Goal: Task Accomplishment & Management: Manage account settings

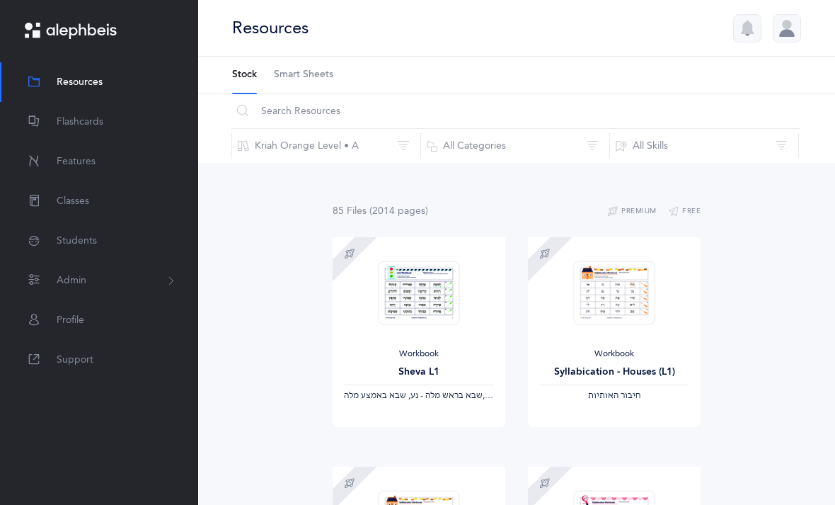
click at [68, 161] on span "Features" at bounding box center [76, 161] width 39 height 15
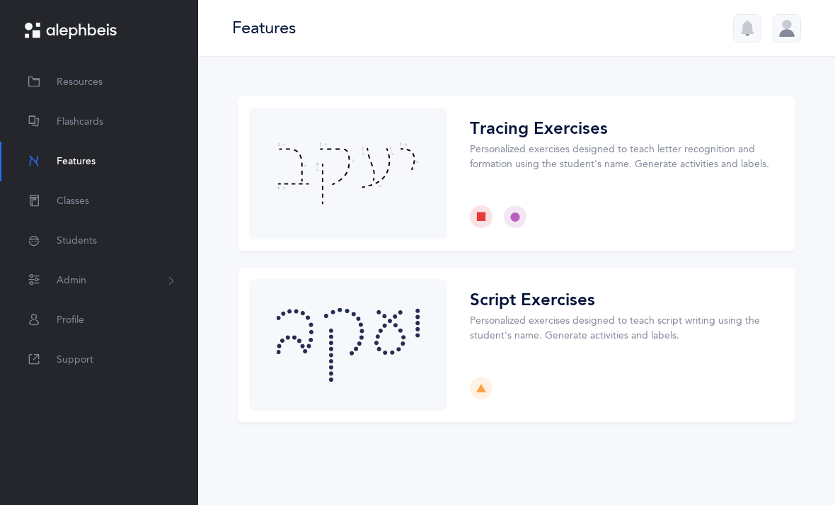
click at [65, 121] on span "Flashcards" at bounding box center [80, 122] width 47 height 15
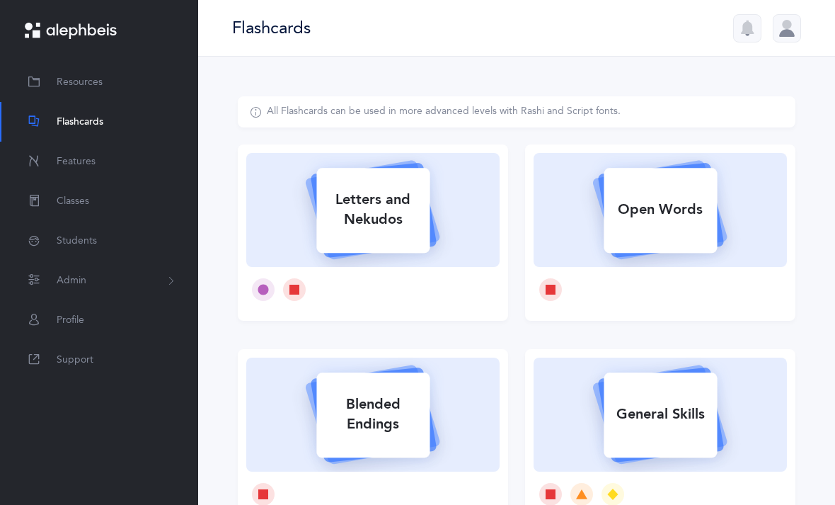
click at [76, 81] on span "Resources" at bounding box center [80, 82] width 46 height 15
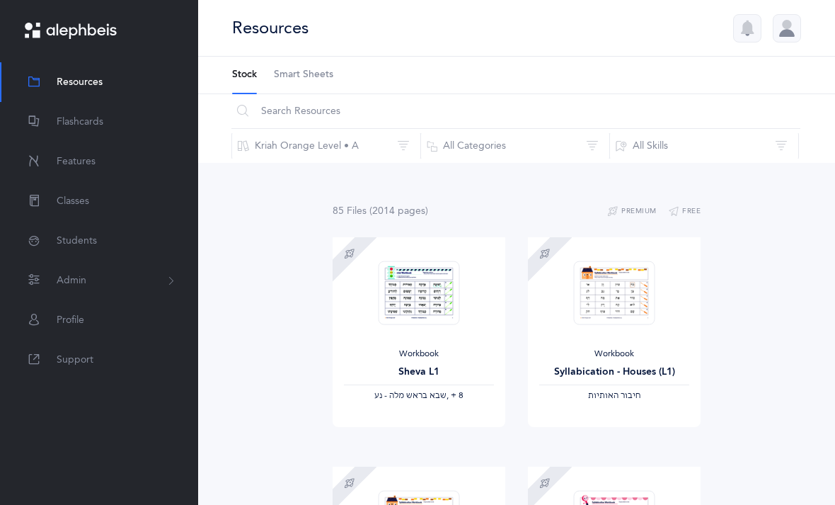
click at [66, 241] on span "Students" at bounding box center [77, 241] width 40 height 15
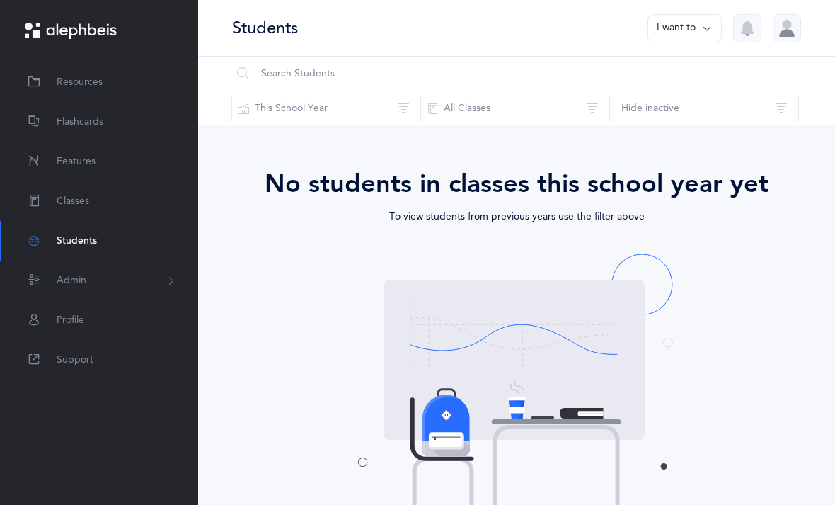
click at [71, 201] on span "Classes" at bounding box center [73, 201] width 33 height 15
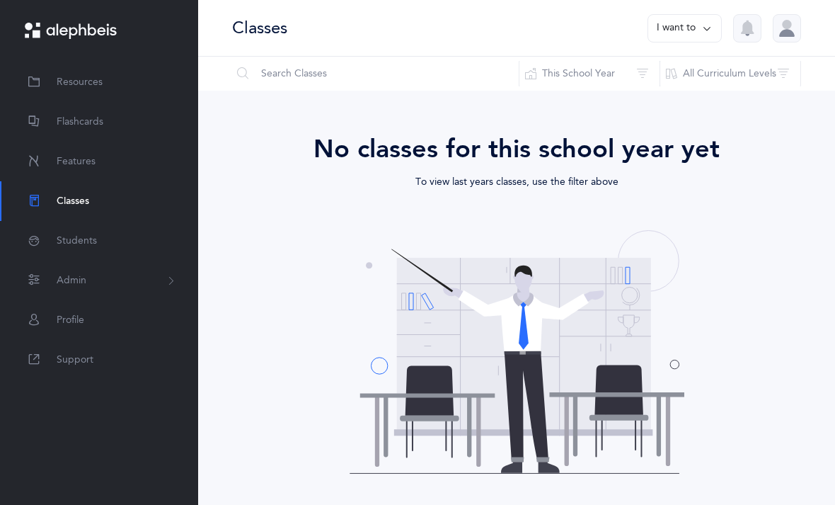
click at [634, 74] on button "This School Year" at bounding box center [590, 74] width 142 height 34
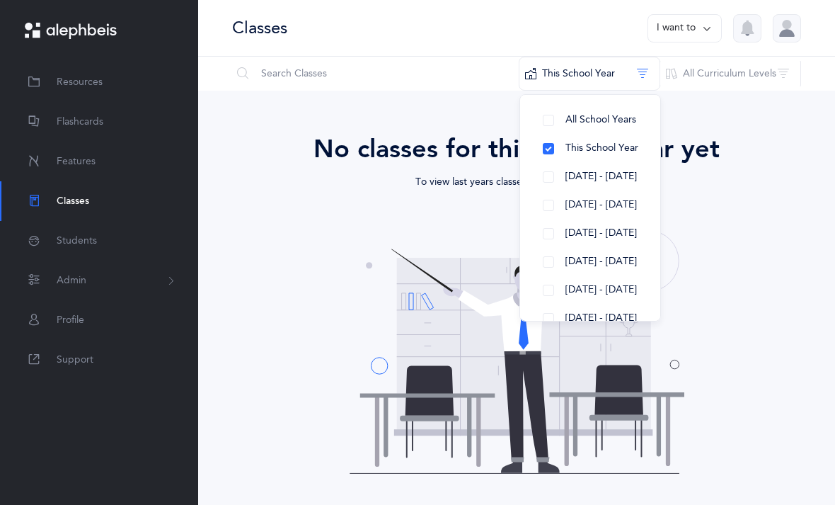
click at [538, 176] on button "[DATE] - [DATE]" at bounding box center [591, 177] width 118 height 28
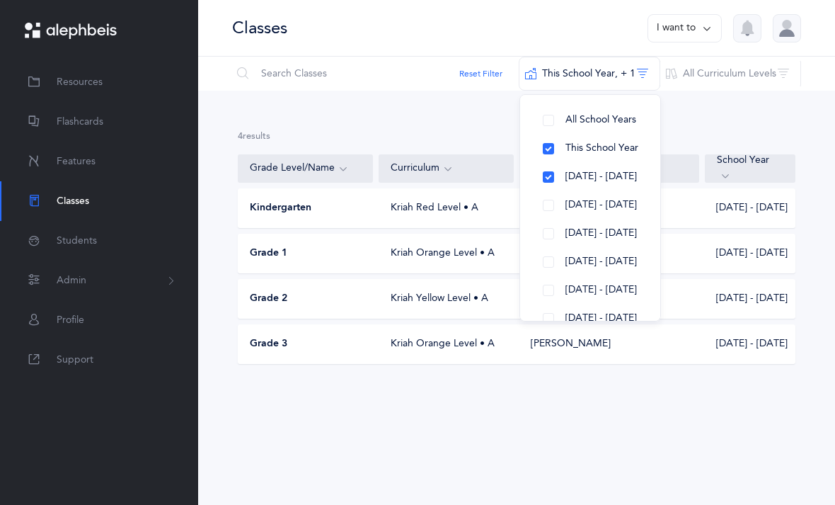
click at [371, 294] on div "Grade 2" at bounding box center [306, 299] width 135 height 14
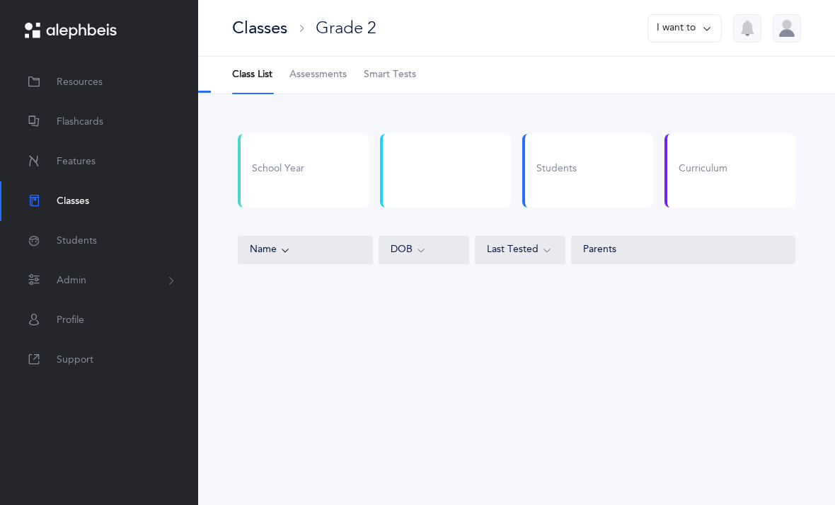
click at [407, 74] on span "Smart Tests" at bounding box center [390, 75] width 52 height 14
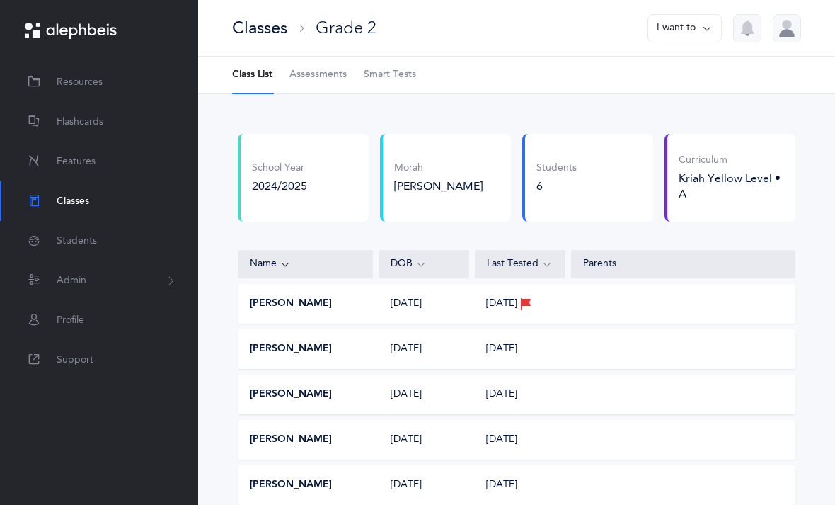
click at [404, 64] on link "Smart Tests" at bounding box center [390, 75] width 52 height 37
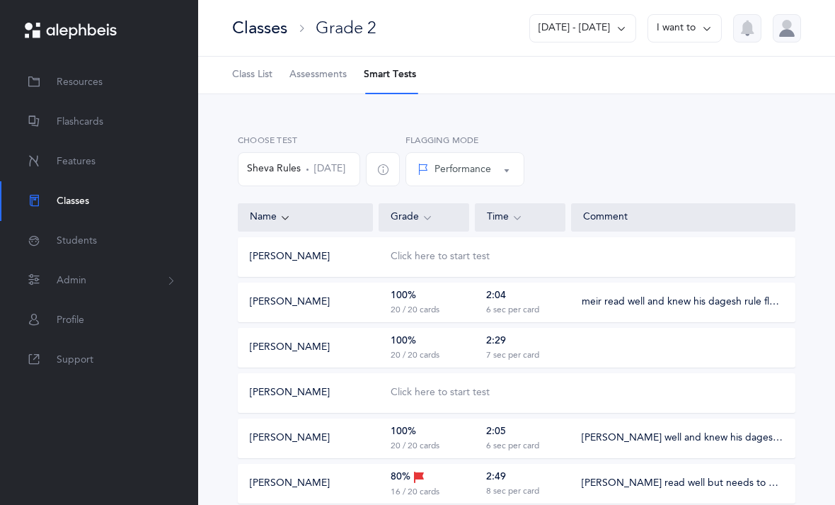
click at [723, 141] on div "Choose Test Sheva Rules Jun 15, 2025 Performance Percentile Performance Flaggin…" at bounding box center [516, 166] width 563 height 64
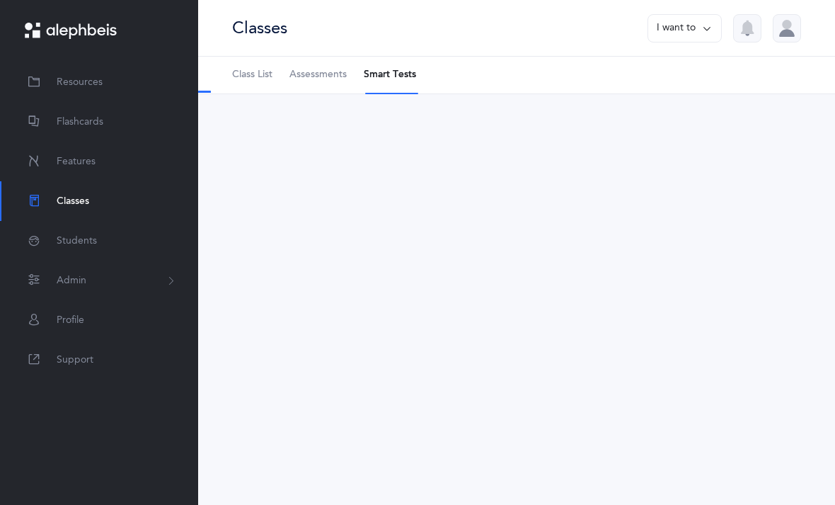
click at [698, 30] on button "I want to" at bounding box center [685, 28] width 74 height 28
click at [512, 179] on div at bounding box center [516, 142] width 637 height 96
click at [331, 70] on span "Assessments" at bounding box center [318, 75] width 57 height 14
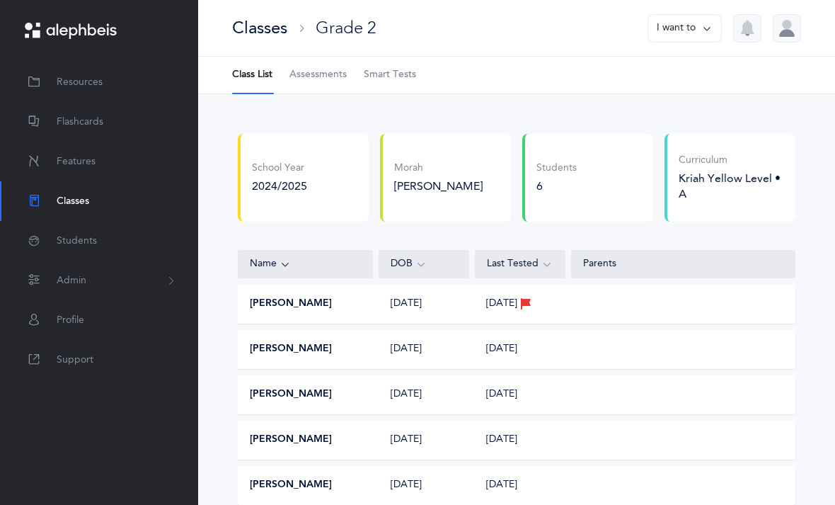
click at [250, 86] on li "Class List" at bounding box center [252, 75] width 40 height 37
click at [382, 72] on span "Smart Tests" at bounding box center [390, 75] width 52 height 14
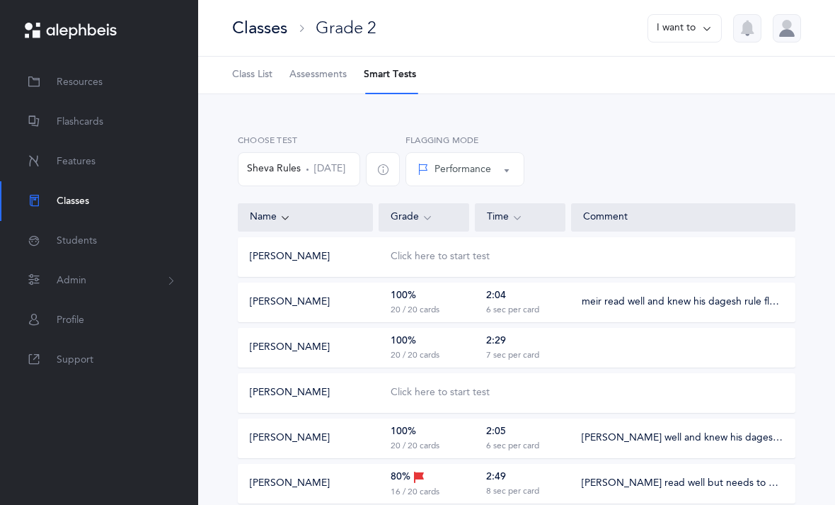
click at [389, 166] on icon "button" at bounding box center [382, 169] width 11 height 11
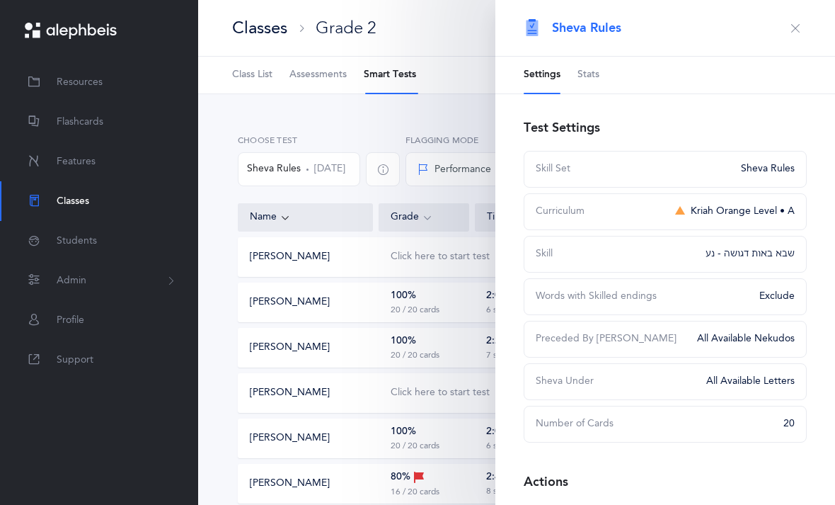
click at [394, 124] on div "Choose Test Sheva Rules Jun 15, 2025 Performance Percentile Performance Flaggin…" at bounding box center [516, 329] width 637 height 471
click at [327, 71] on span "Assessments" at bounding box center [318, 75] width 57 height 14
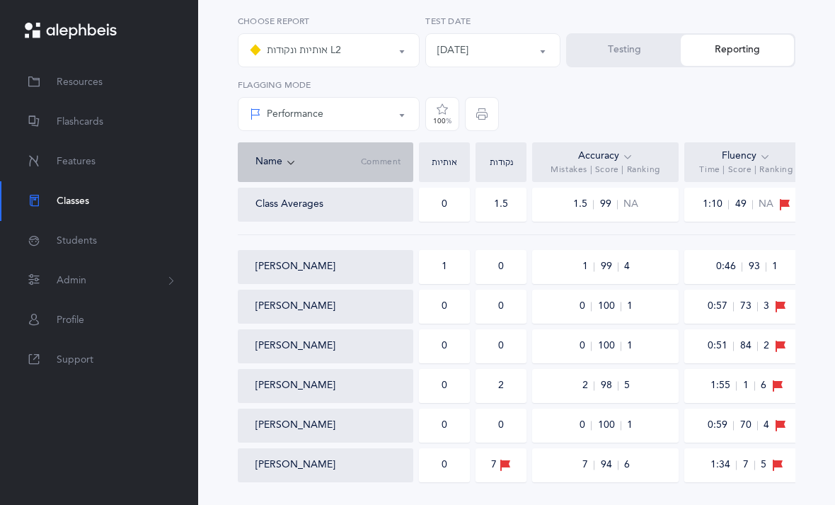
click at [647, 53] on button "Testing" at bounding box center [624, 50] width 113 height 31
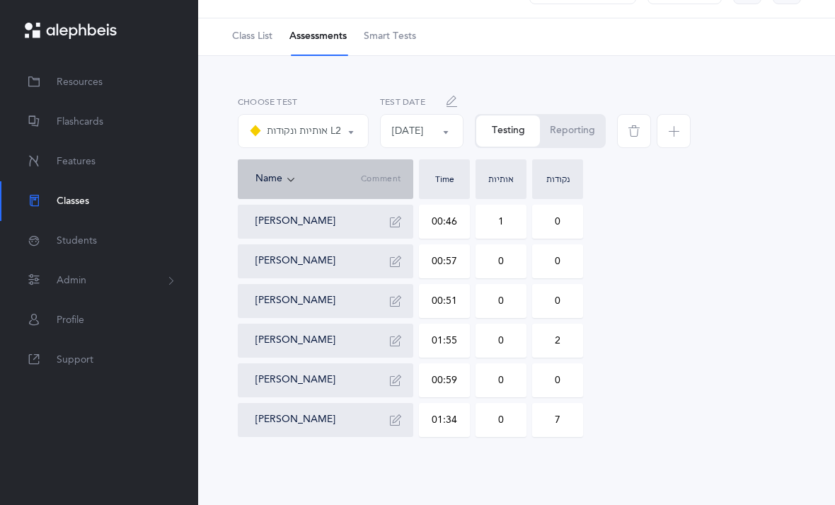
click at [668, 125] on icon "button" at bounding box center [673, 130] width 11 height 11
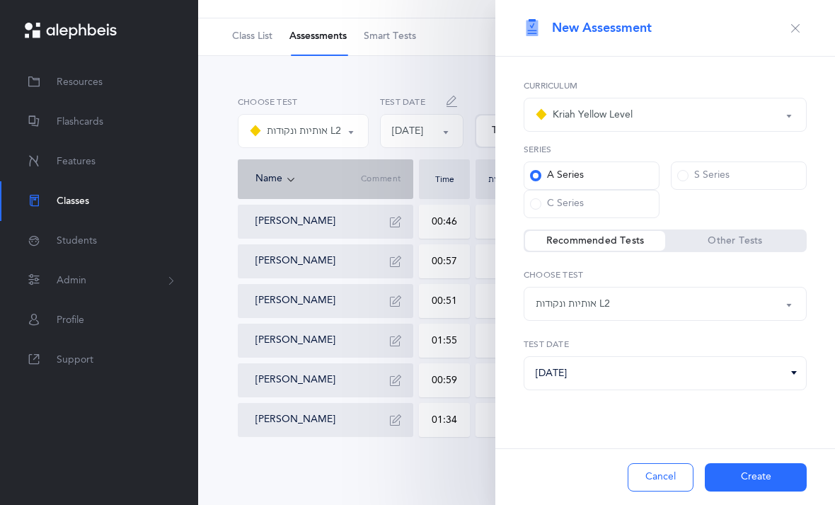
click at [637, 305] on div "אותיות ונקודות L2" at bounding box center [665, 304] width 259 height 24
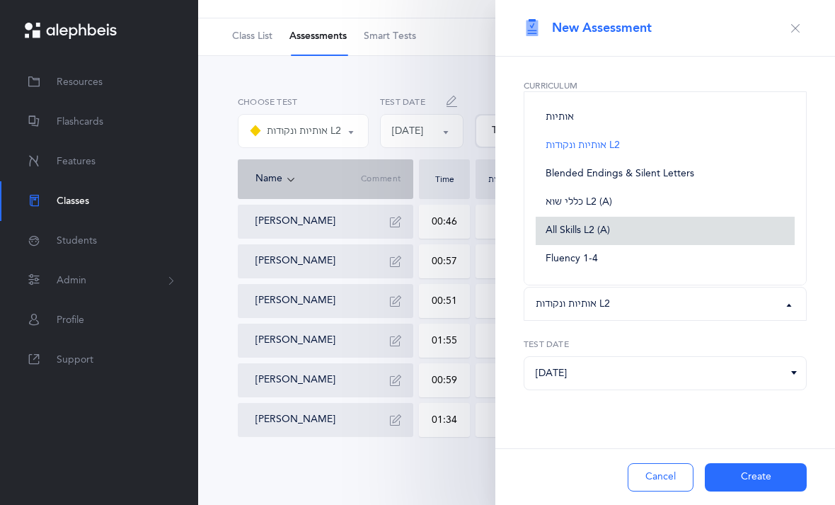
click at [593, 227] on span "All Skills L2 (A)" at bounding box center [578, 230] width 64 height 13
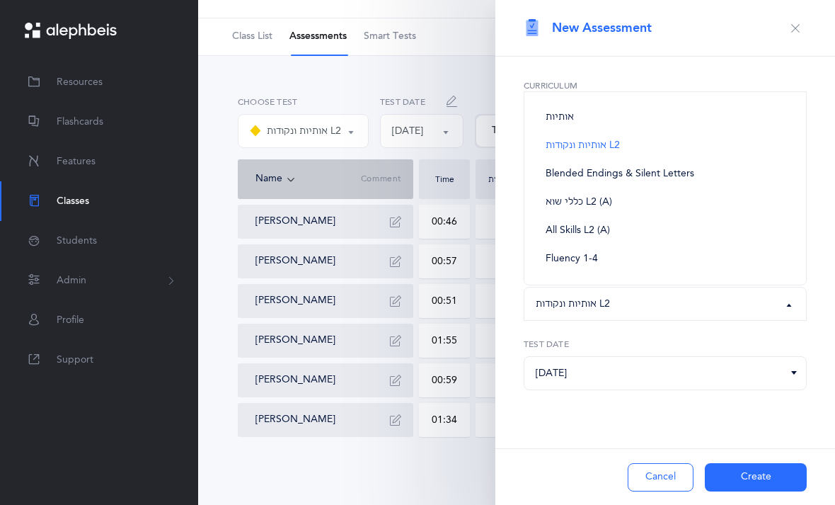
select select "13"
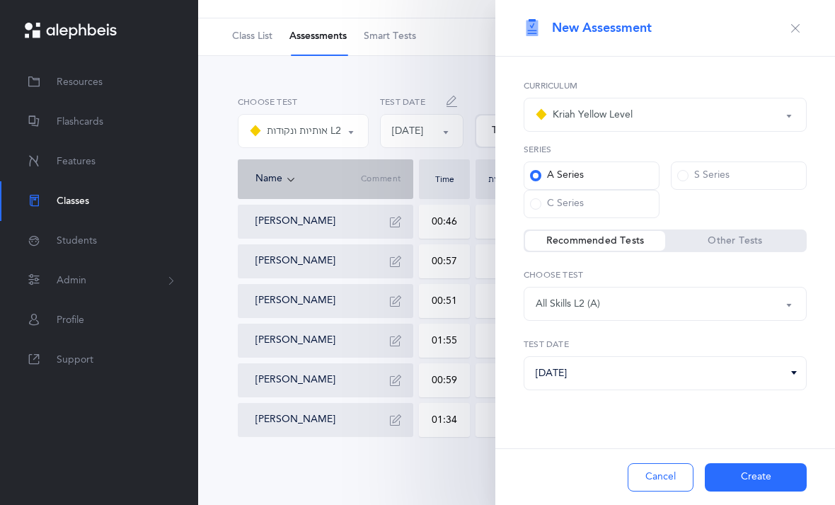
click at [756, 120] on div "Kriah Yellow Level" at bounding box center [665, 115] width 259 height 24
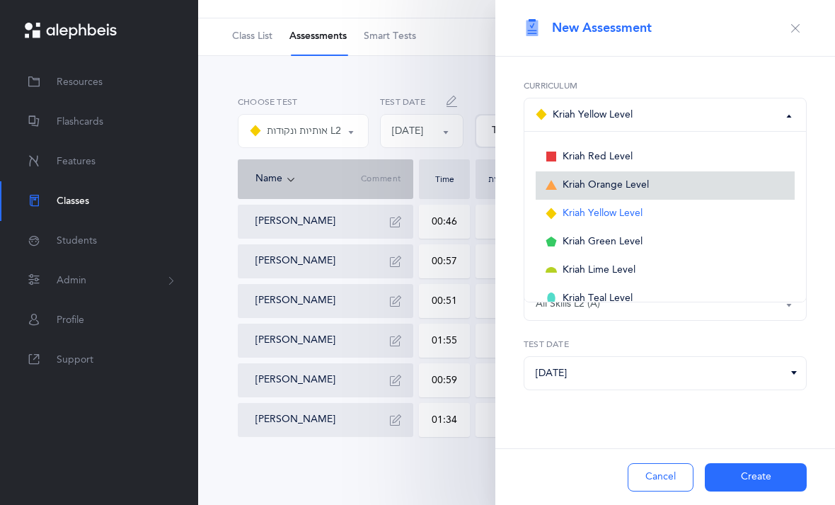
click at [617, 185] on span "Kriah Orange Level" at bounding box center [606, 185] width 86 height 13
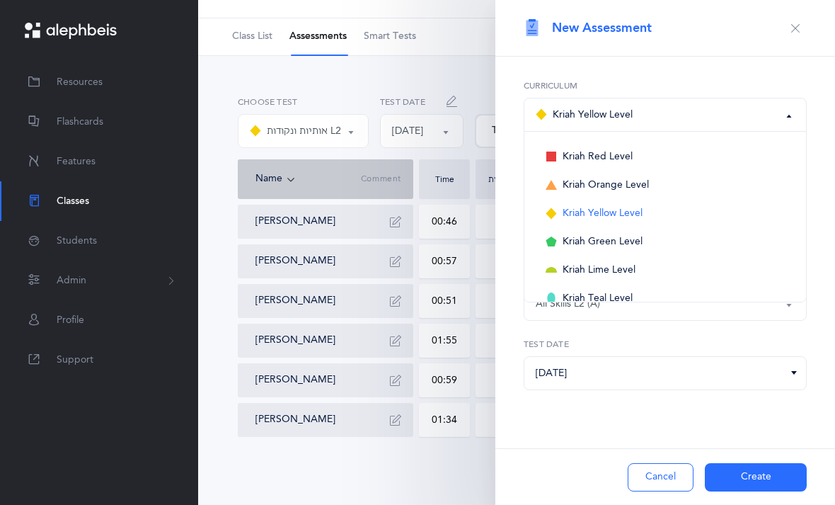
select select "4"
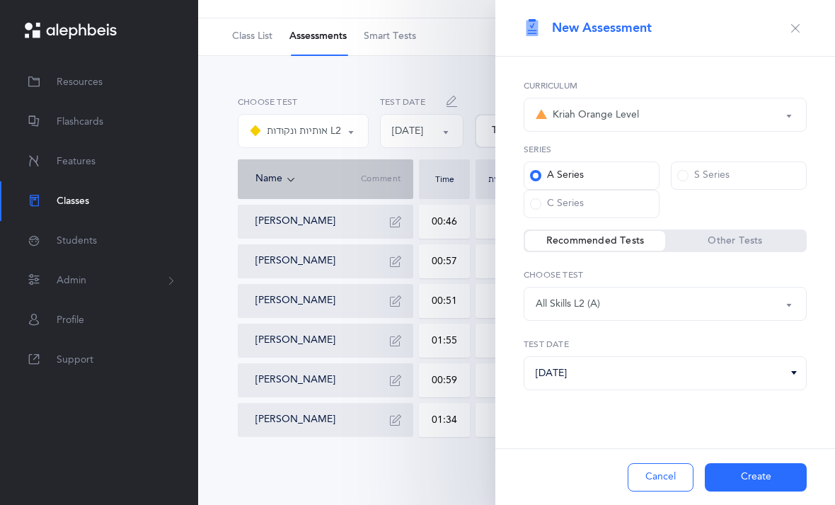
click at [643, 298] on div "All Skills L2 (A)" at bounding box center [665, 304] width 259 height 24
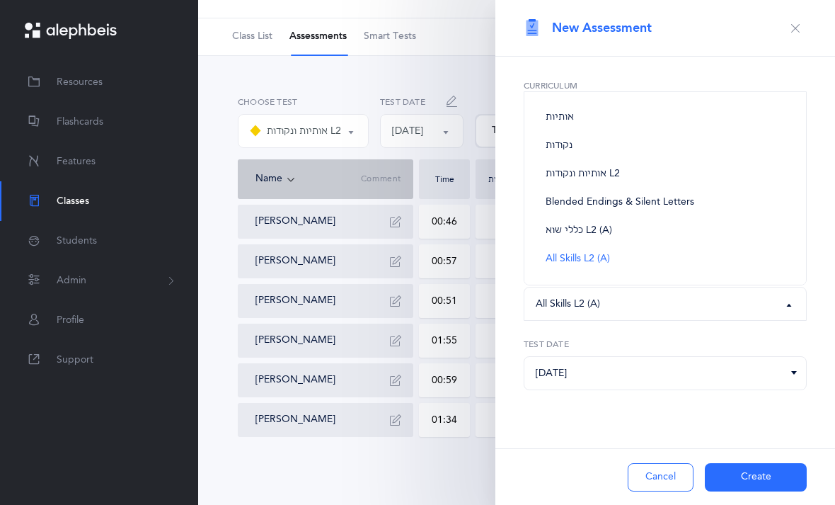
click at [568, 433] on div "Kriah Red Level Kriah Orange Level Kriah Yellow Level Kriah Green Level Kriah L…" at bounding box center [666, 272] width 340 height 430
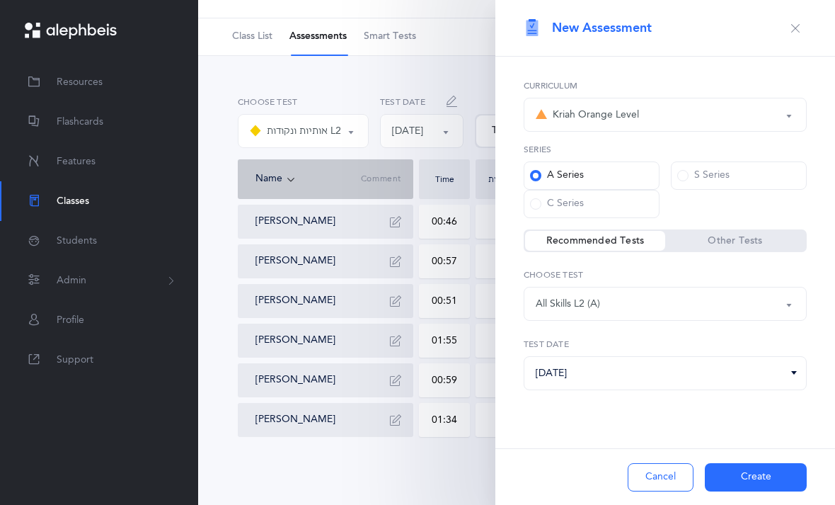
click at [748, 471] on button "Create" at bounding box center [756, 477] width 102 height 28
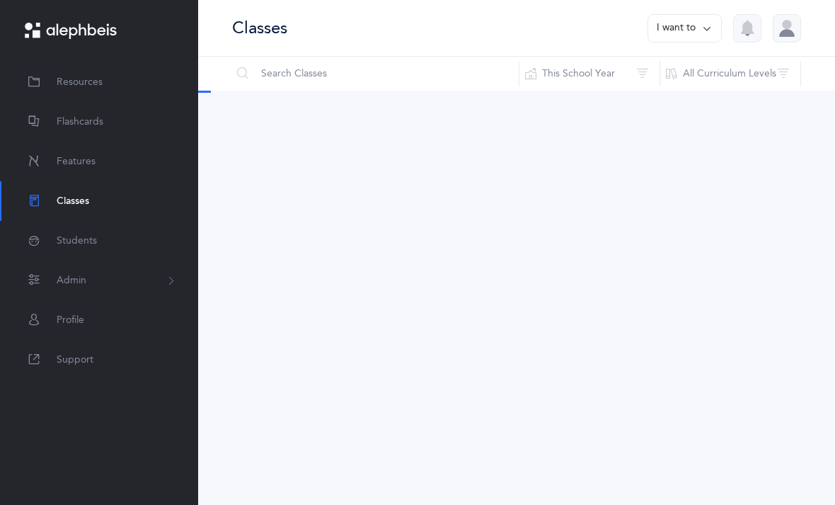
scroll to position [45, 0]
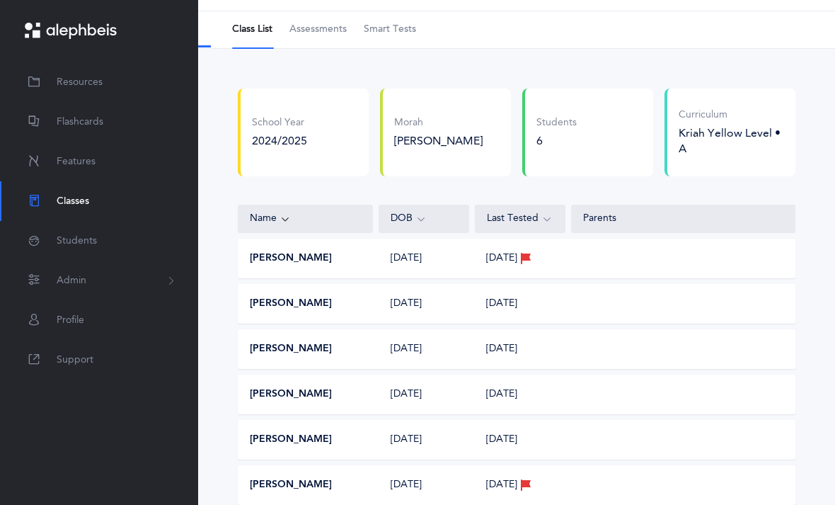
click at [394, 33] on span "Smart Tests" at bounding box center [390, 30] width 52 height 14
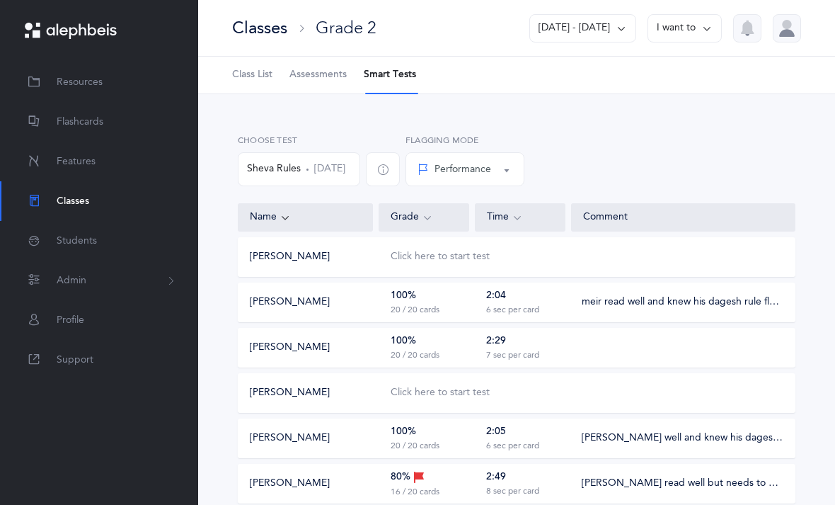
click at [512, 176] on div "Performance" at bounding box center [465, 169] width 95 height 24
click at [624, 142] on div "Choose Test Sheva Rules [DATE] Performance Percentile Performance Performance P…" at bounding box center [516, 166] width 563 height 64
click at [389, 171] on icon "button" at bounding box center [382, 169] width 11 height 11
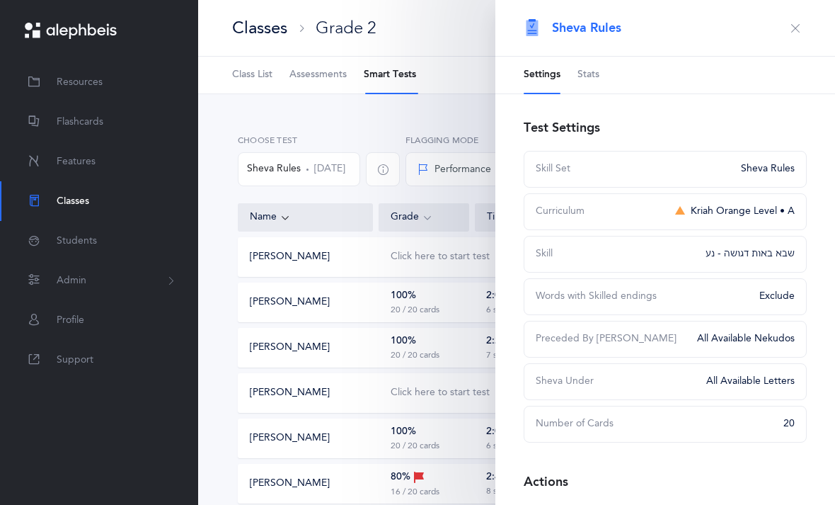
click at [314, 118] on div "Choose Test Sheva Rules Jun 15, 2025 Performance Percentile Performance Perform…" at bounding box center [516, 329] width 637 height 471
click at [791, 30] on icon "button" at bounding box center [795, 28] width 11 height 11
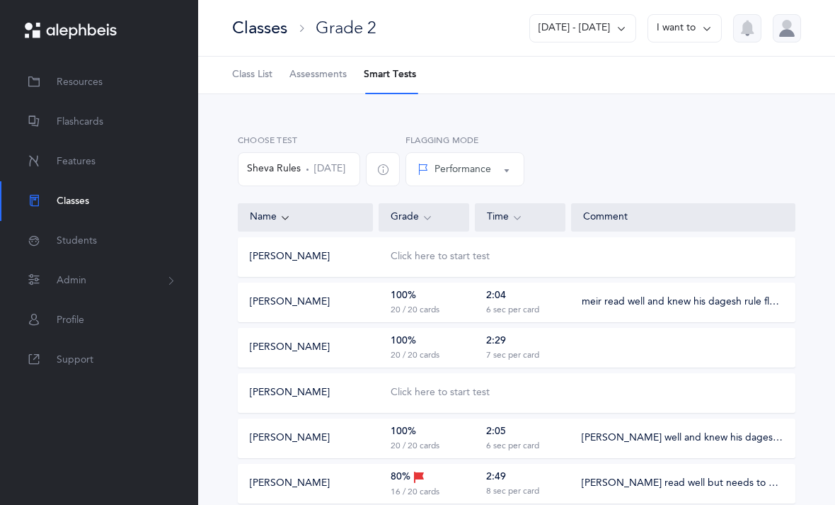
click at [704, 33] on icon at bounding box center [706, 29] width 11 height 16
click at [639, 173] on div "Choose Test Sheva Rules [DATE] Performance Percentile Performance Performance P…" at bounding box center [516, 166] width 563 height 64
click at [251, 68] on span "Class List" at bounding box center [252, 75] width 40 height 14
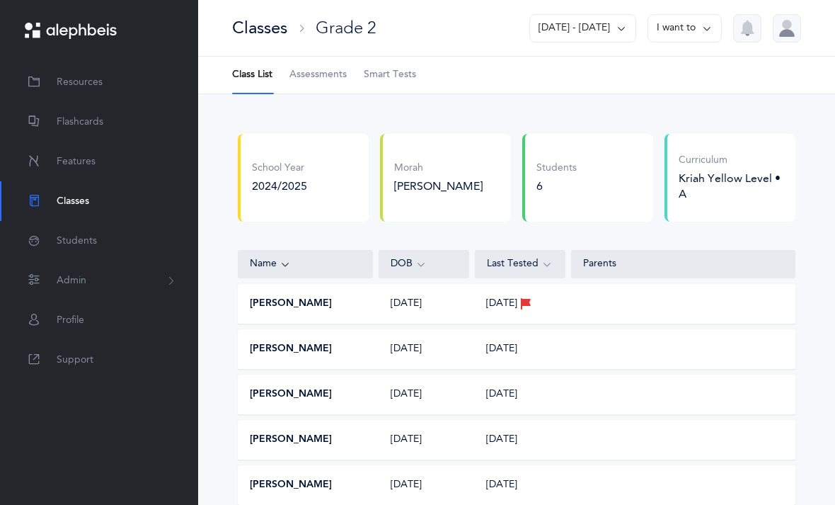
click at [294, 297] on button "[PERSON_NAME]" at bounding box center [291, 304] width 82 height 14
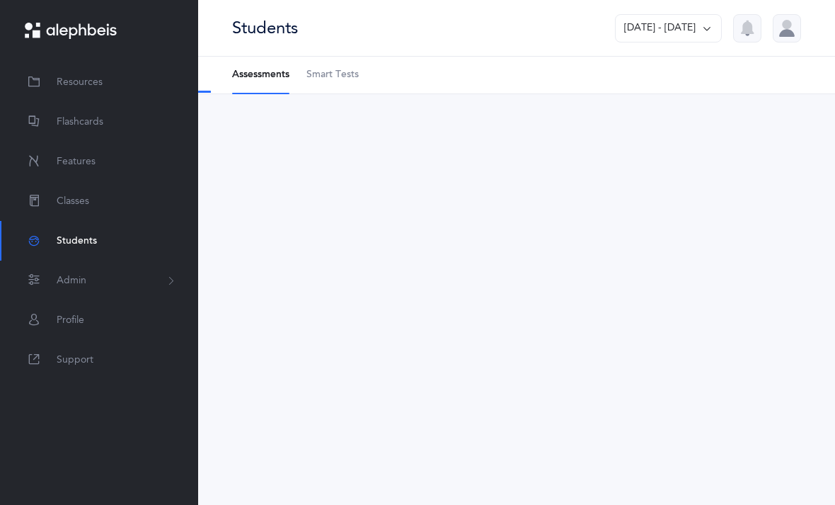
click at [337, 80] on span "Smart Tests" at bounding box center [333, 75] width 52 height 14
click at [340, 78] on li "Smart Tests" at bounding box center [333, 75] width 52 height 37
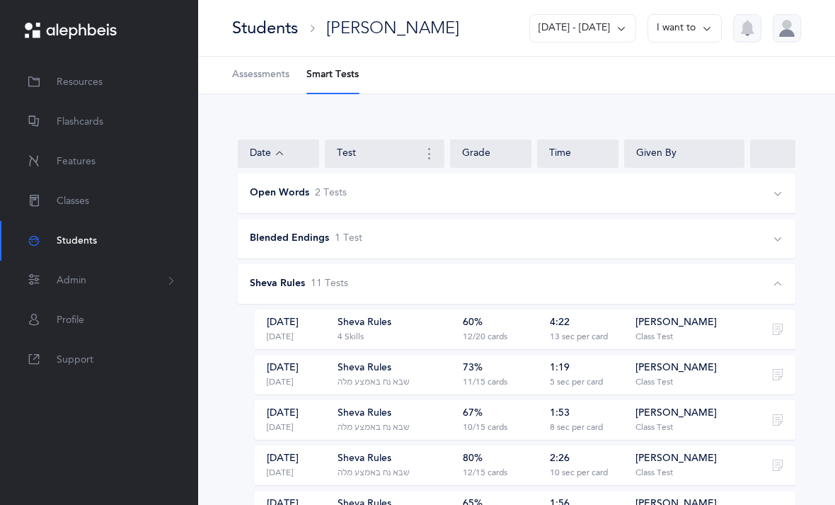
click at [273, 83] on link "Assessments" at bounding box center [260, 75] width 57 height 37
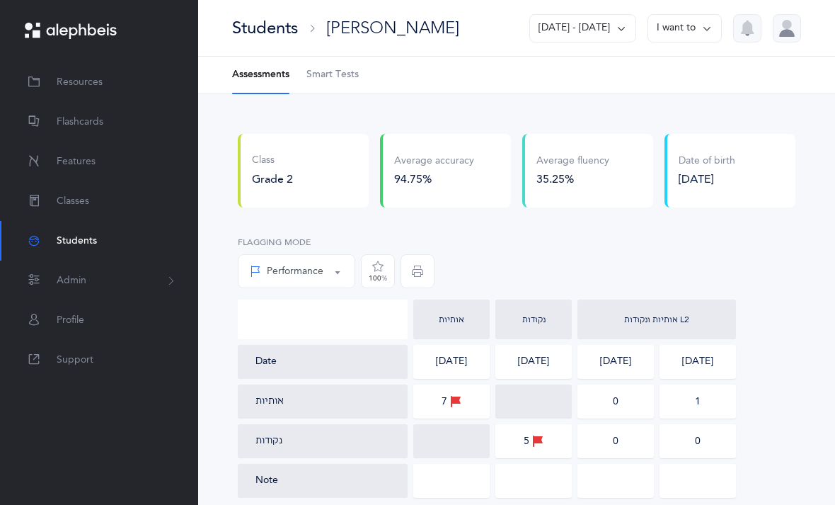
click at [323, 270] on div "Performance" at bounding box center [287, 271] width 74 height 15
click at [490, 260] on div "Performance Percentile Performance Performance Percentile Flagging Mode 100 %" at bounding box center [517, 264] width 558 height 69
click at [63, 276] on span "Admin" at bounding box center [72, 280] width 30 height 15
click at [93, 396] on link "Subscription" at bounding box center [90, 396] width 67 height 11
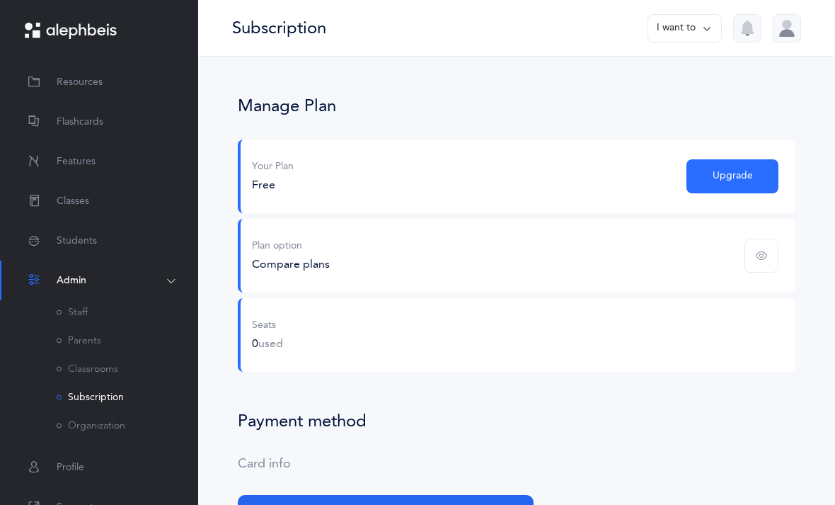
click at [93, 240] on span "Students" at bounding box center [77, 241] width 40 height 15
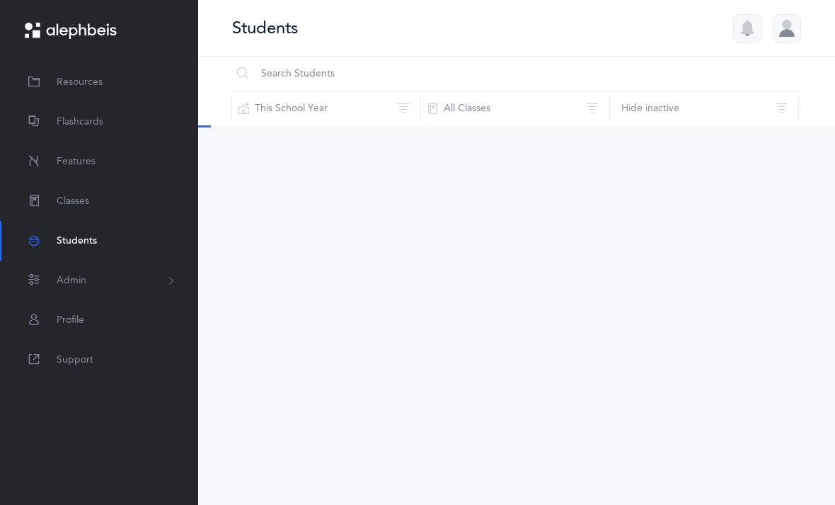
click at [95, 377] on link "Support" at bounding box center [99, 360] width 198 height 40
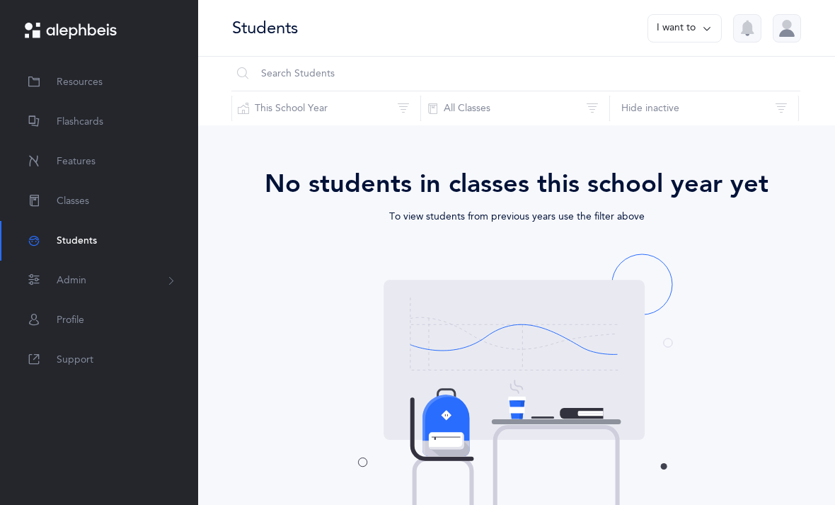
click at [80, 169] on link "Features" at bounding box center [99, 162] width 198 height 40
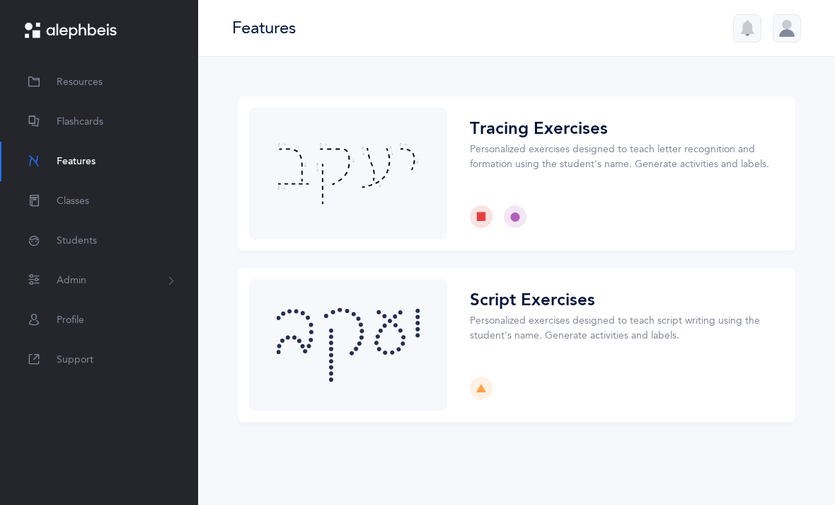
click at [88, 194] on span "Classes" at bounding box center [73, 201] width 33 height 15
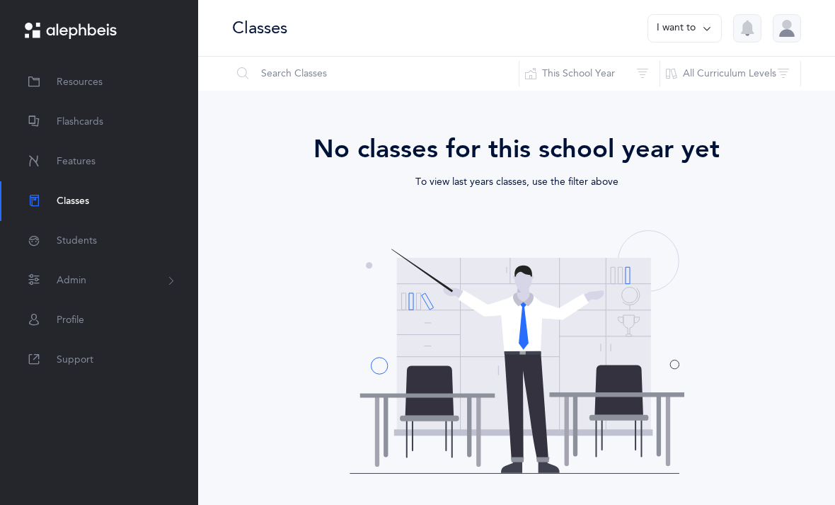
click at [634, 76] on button "This School Year" at bounding box center [590, 74] width 142 height 34
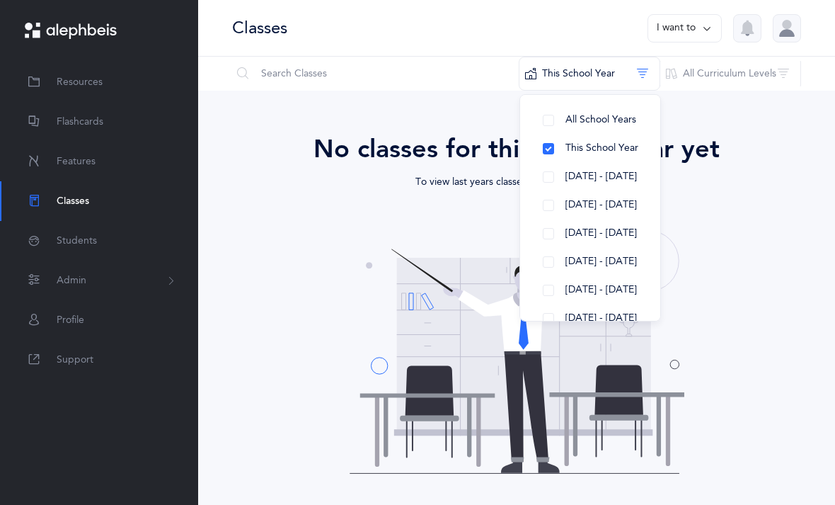
click at [540, 175] on button "[DATE] - [DATE]" at bounding box center [591, 177] width 118 height 28
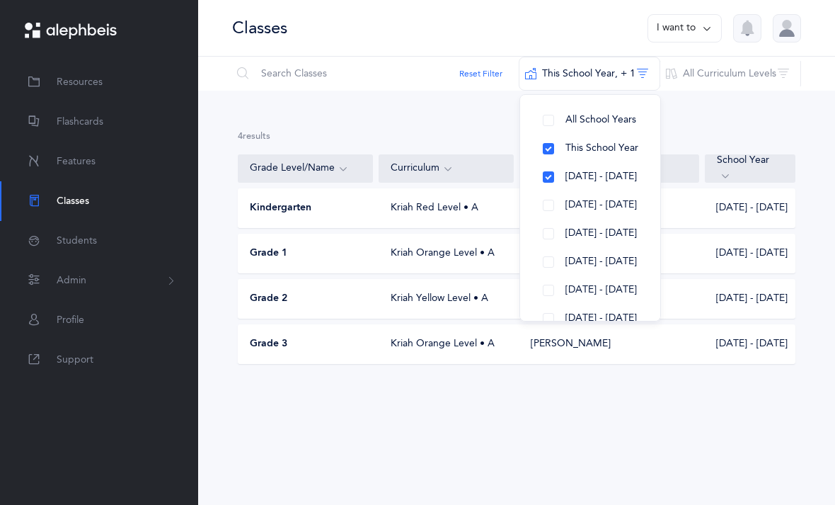
click at [362, 298] on div "Grade 2" at bounding box center [306, 299] width 135 height 14
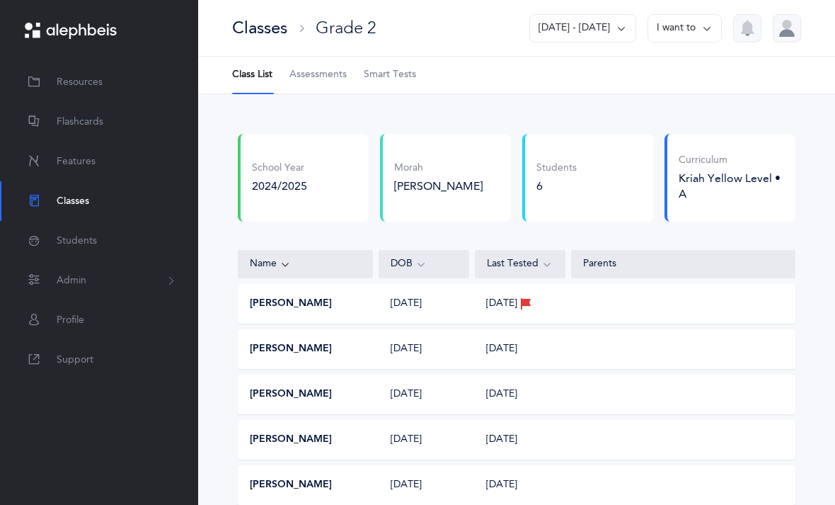
click at [699, 29] on button "I want to" at bounding box center [685, 28] width 74 height 28
click at [570, 111] on div "School Year 2024/2025 [PERSON_NAME] [PERSON_NAME] [PERSON_NAME] [PERSON_NAME] […" at bounding box center [516, 353] width 637 height 518
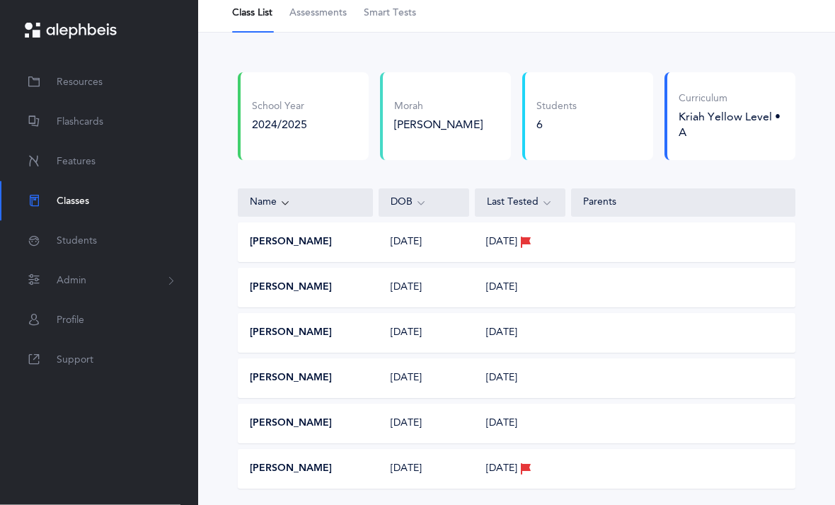
scroll to position [62, 0]
click at [340, 428] on div "[PERSON_NAME]" at bounding box center [306, 423] width 135 height 14
click at [332, 424] on div "[PERSON_NAME]" at bounding box center [306, 423] width 135 height 14
click at [337, 439] on div "[PERSON_NAME] [DATE] [DATE]" at bounding box center [517, 423] width 558 height 40
click at [394, 16] on span "Smart Tests" at bounding box center [390, 13] width 52 height 14
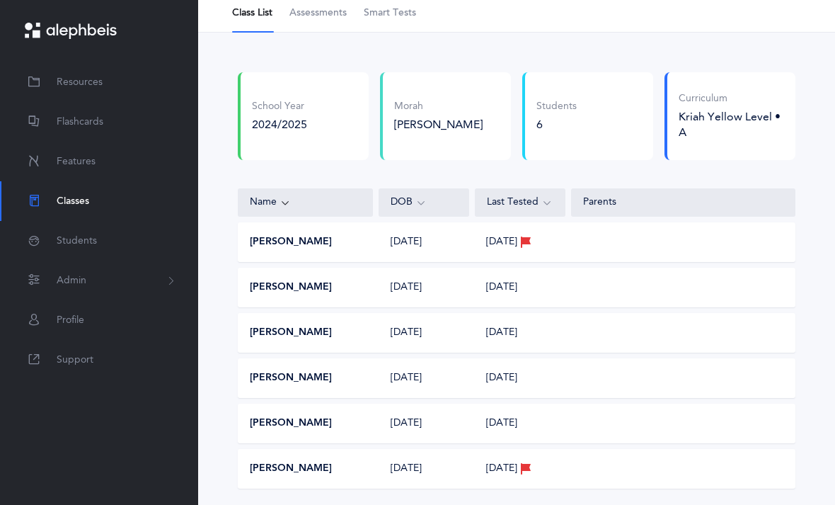
scroll to position [45, 0]
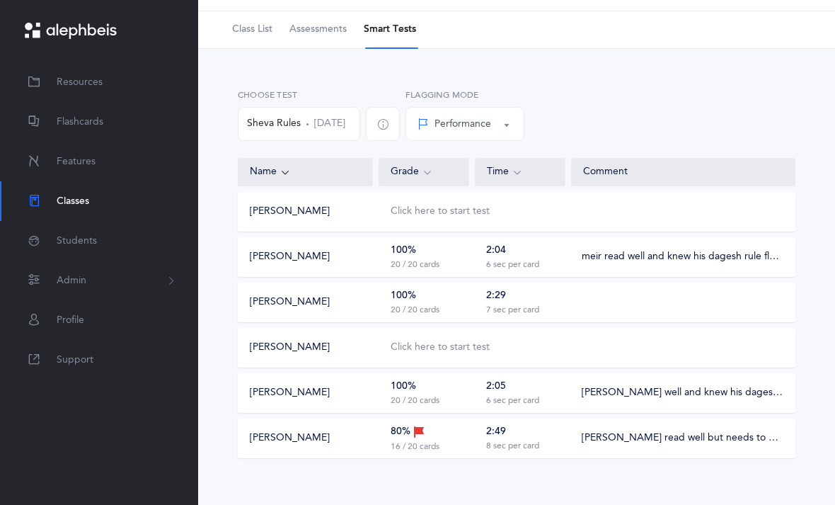
click at [525, 124] on button "Performance" at bounding box center [465, 124] width 119 height 34
click at [617, 113] on div "Choose Test Sheva Rules [DATE] Performance Percentile Performance Performance P…" at bounding box center [516, 120] width 563 height 64
click at [393, 120] on span "button" at bounding box center [383, 124] width 34 height 34
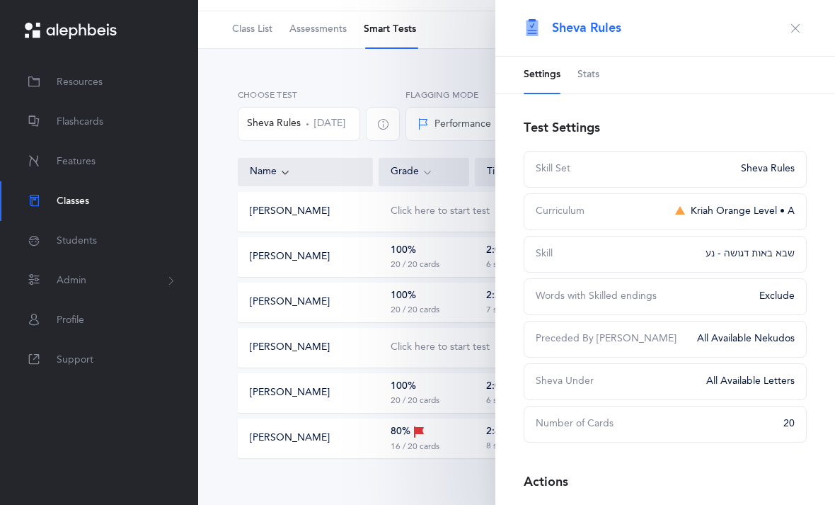
scroll to position [0, 0]
click at [789, 30] on button "button" at bounding box center [795, 28] width 23 height 23
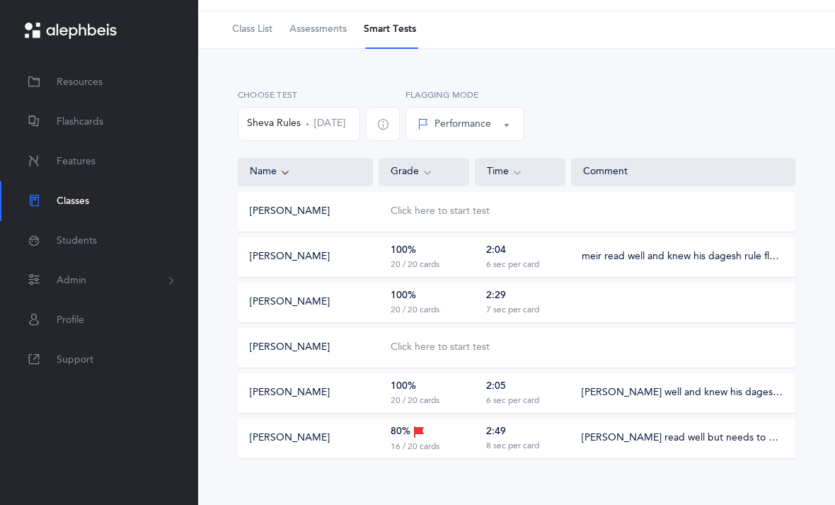
click at [325, 122] on button "Sheva Rules [DATE]" at bounding box center [299, 124] width 122 height 34
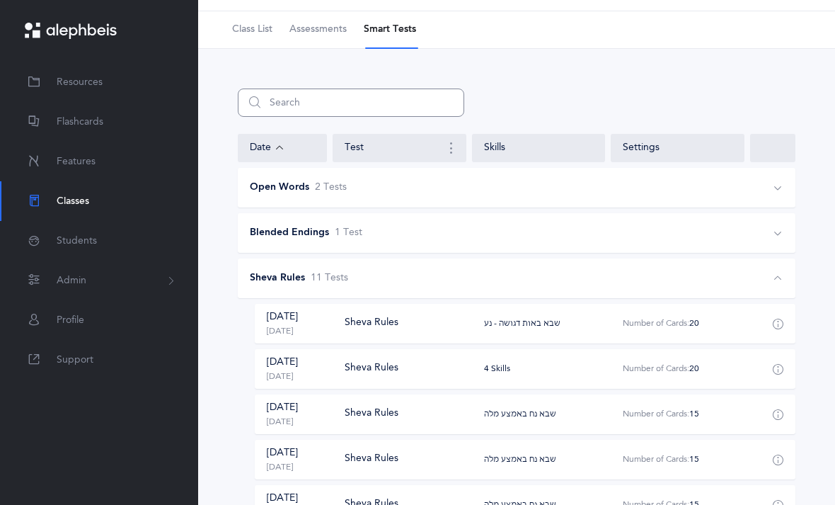
click at [460, 89] on input "text" at bounding box center [351, 102] width 227 height 28
click at [530, 75] on div "Reset Filter Open recent test: Sheva Rules Date Test Skills Settings Open Words…" at bounding box center [516, 454] width 637 height 810
